Goal: Information Seeking & Learning: Learn about a topic

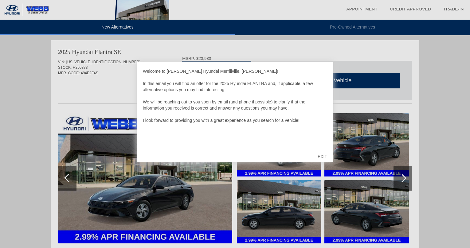
scroll to position [629, 0]
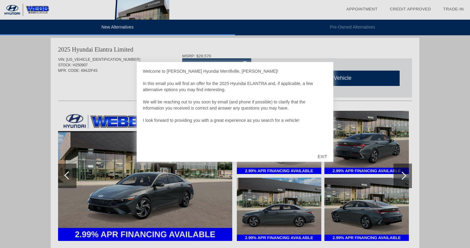
drag, startPoint x: 157, startPoint y: 197, endPoint x: 164, endPoint y: 192, distance: 8.4
click at [156, 196] on div at bounding box center [235, 124] width 470 height 248
click at [325, 156] on div "EXIT" at bounding box center [322, 156] width 22 height 18
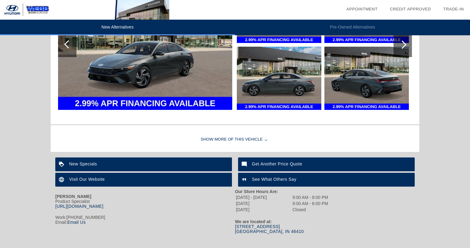
scroll to position [773, 0]
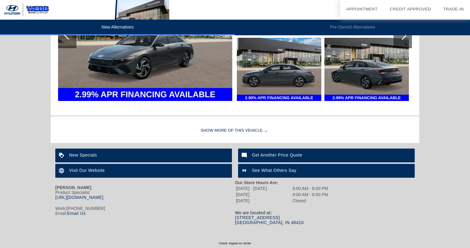
click at [237, 128] on div "Show More of this Vehicle" at bounding box center [235, 131] width 368 height 25
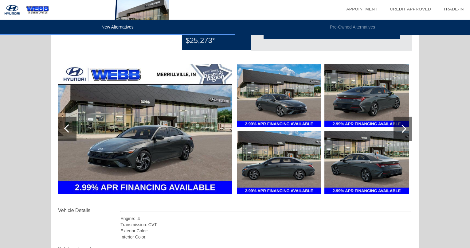
scroll to position [685, 0]
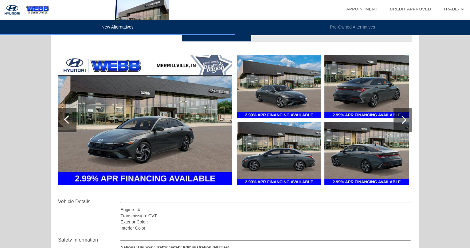
click at [178, 125] on img at bounding box center [145, 120] width 174 height 130
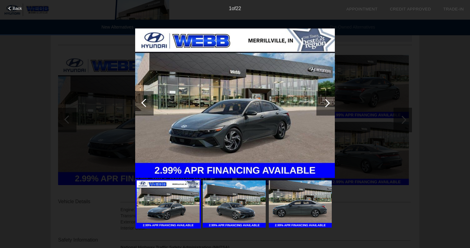
click at [326, 102] on div at bounding box center [325, 103] width 8 height 8
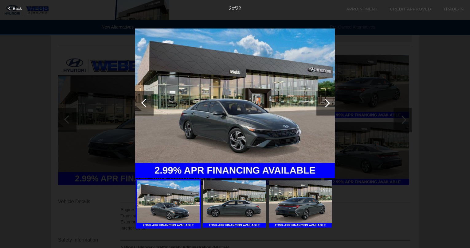
click at [325, 103] on div at bounding box center [325, 103] width 8 height 8
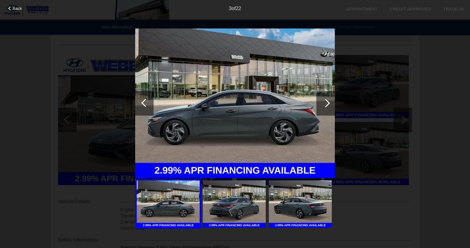
click at [326, 98] on div at bounding box center [325, 103] width 18 height 25
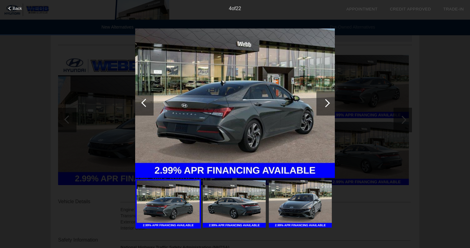
click at [325, 99] on div at bounding box center [325, 103] width 8 height 8
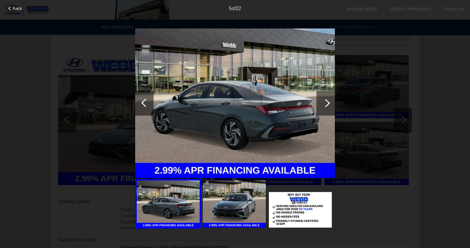
click at [325, 99] on div at bounding box center [325, 103] width 8 height 8
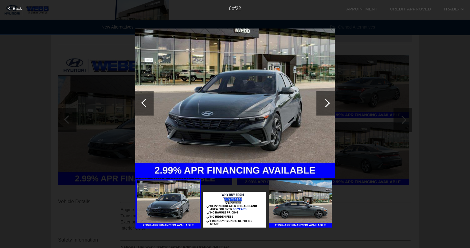
click at [325, 99] on div at bounding box center [325, 103] width 18 height 25
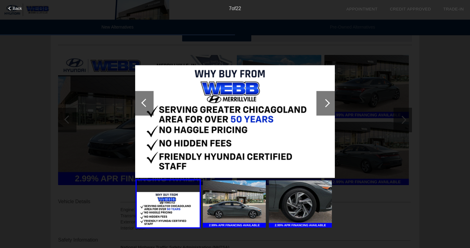
click at [325, 101] on div at bounding box center [325, 103] width 8 height 8
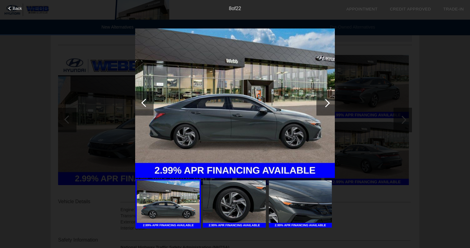
click at [325, 102] on div at bounding box center [325, 103] width 8 height 8
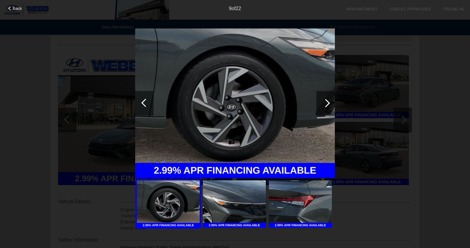
click at [326, 98] on div at bounding box center [325, 103] width 18 height 25
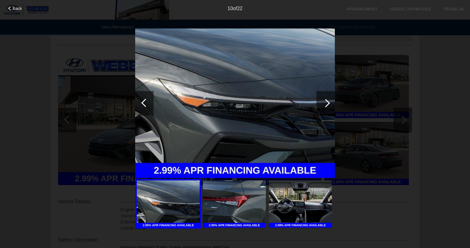
click at [322, 100] on div at bounding box center [325, 103] width 18 height 25
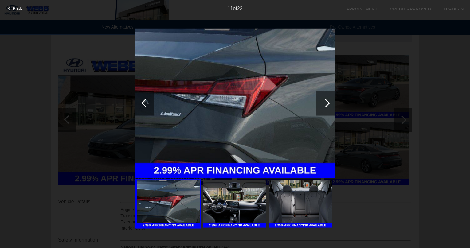
click at [327, 96] on div at bounding box center [325, 103] width 18 height 25
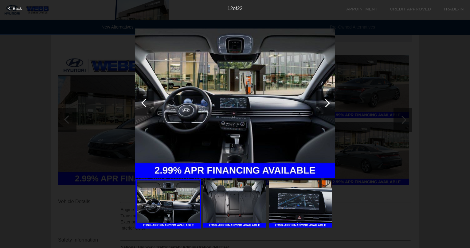
click at [327, 96] on div at bounding box center [325, 103] width 18 height 25
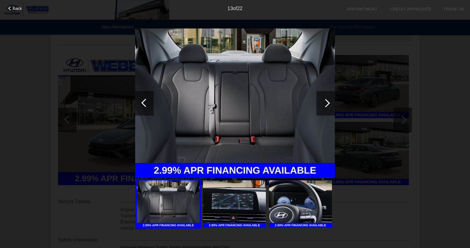
click at [142, 96] on div at bounding box center [144, 103] width 18 height 25
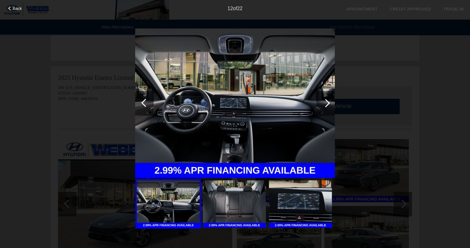
scroll to position [593, 0]
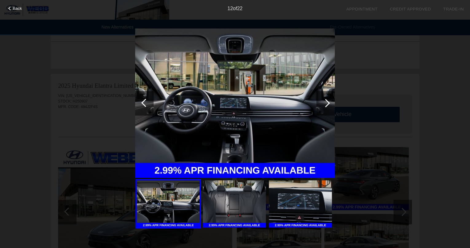
click at [325, 100] on div at bounding box center [325, 103] width 8 height 8
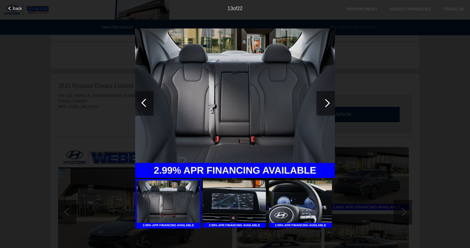
click at [324, 98] on div at bounding box center [325, 103] width 18 height 25
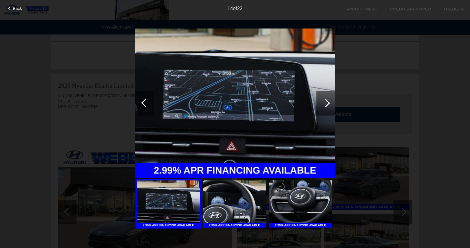
click at [327, 98] on div at bounding box center [325, 103] width 18 height 25
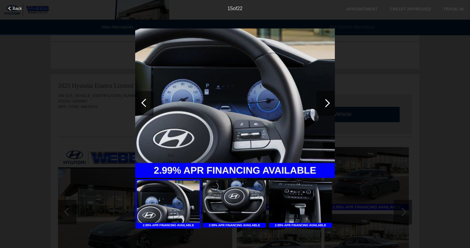
click at [328, 98] on div at bounding box center [325, 103] width 18 height 25
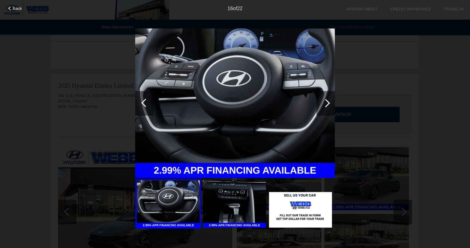
click at [328, 98] on div at bounding box center [325, 103] width 18 height 25
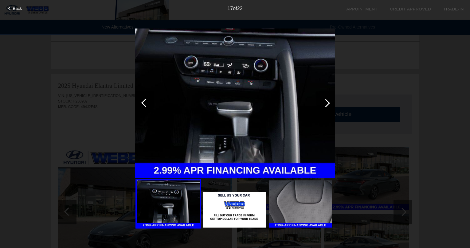
click at [330, 100] on div at bounding box center [325, 103] width 18 height 25
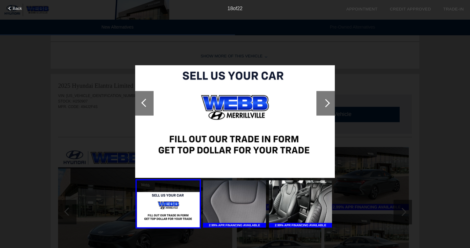
click at [325, 98] on div at bounding box center [325, 103] width 18 height 25
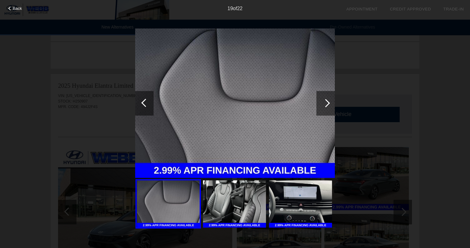
click at [325, 100] on div at bounding box center [325, 103] width 8 height 8
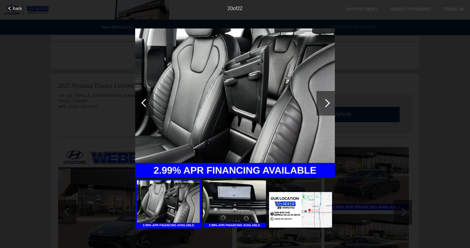
click at [329, 97] on div at bounding box center [325, 103] width 18 height 25
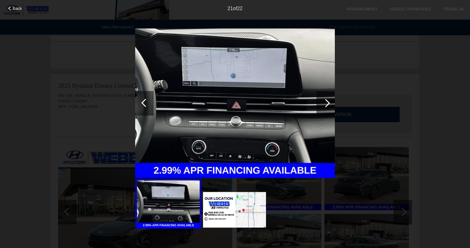
click at [325, 99] on div at bounding box center [325, 103] width 8 height 8
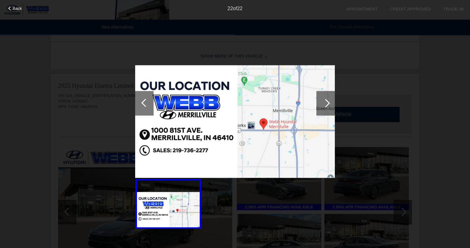
click at [324, 101] on div at bounding box center [325, 103] width 8 height 8
click at [326, 97] on div at bounding box center [325, 103] width 18 height 25
